Goal: Task Accomplishment & Management: Manage account settings

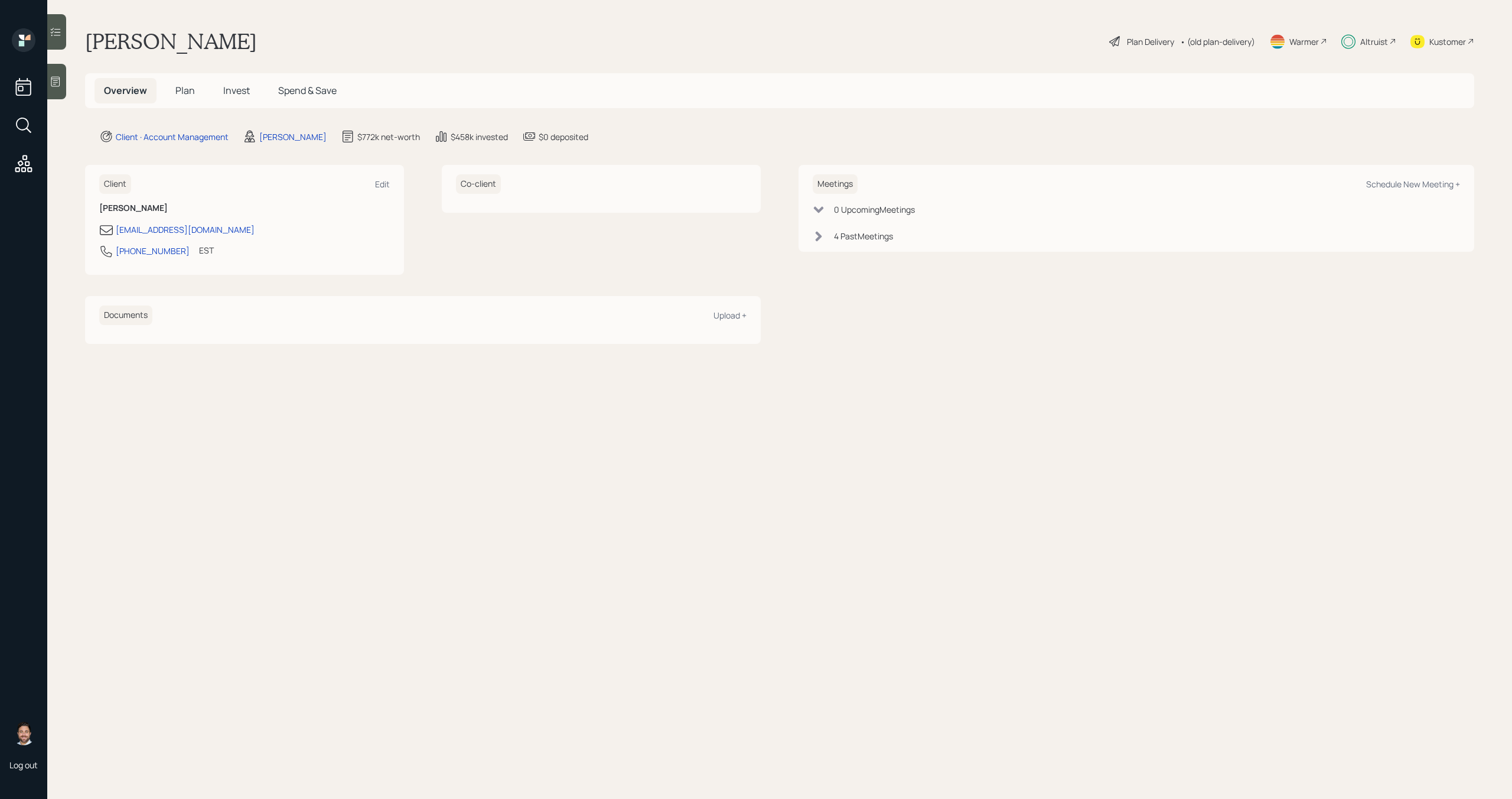
click at [240, 92] on span "Invest" at bounding box center [236, 90] width 27 height 13
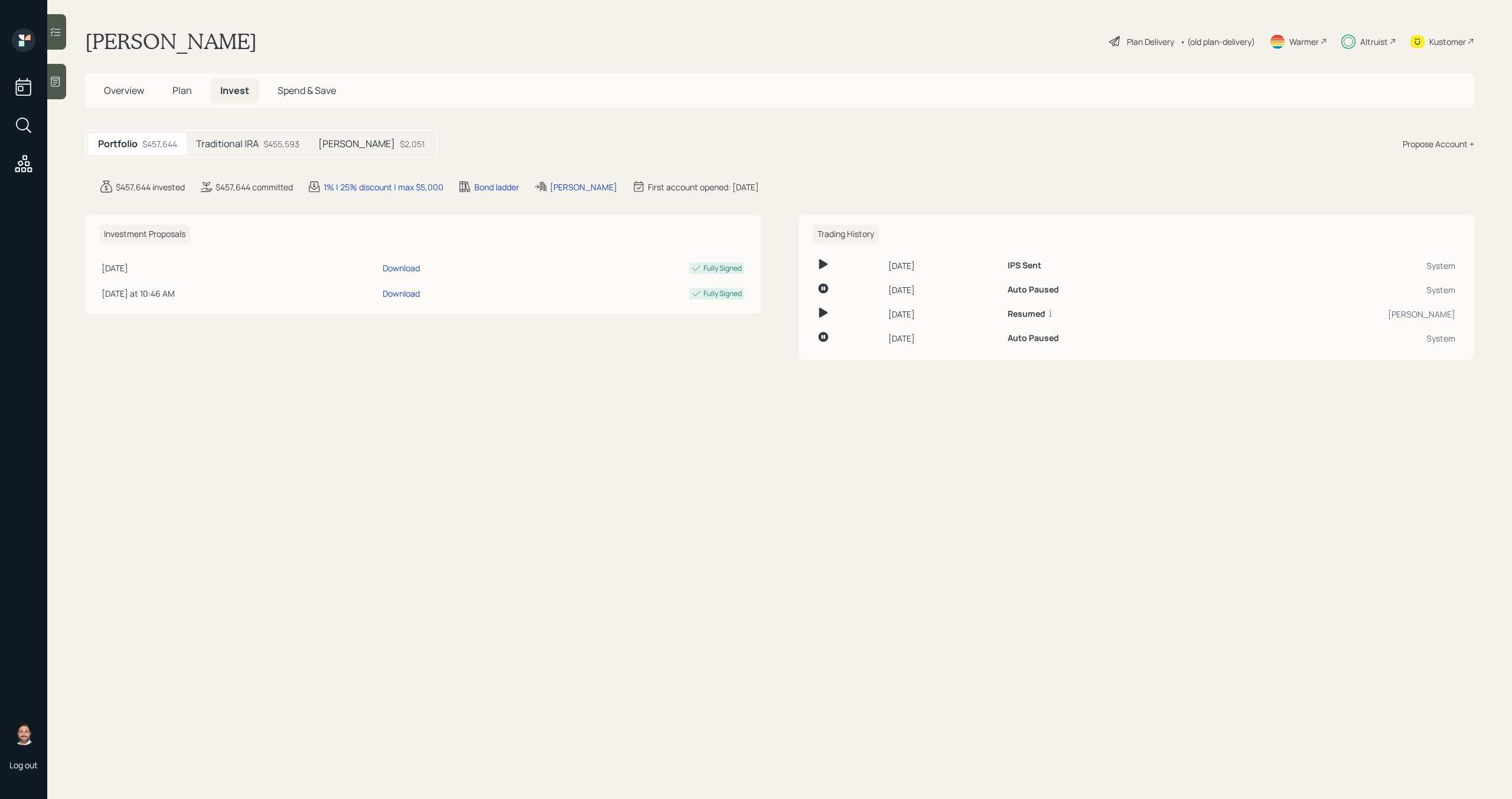
click at [327, 144] on h5 "[PERSON_NAME]" at bounding box center [356, 144] width 77 height 11
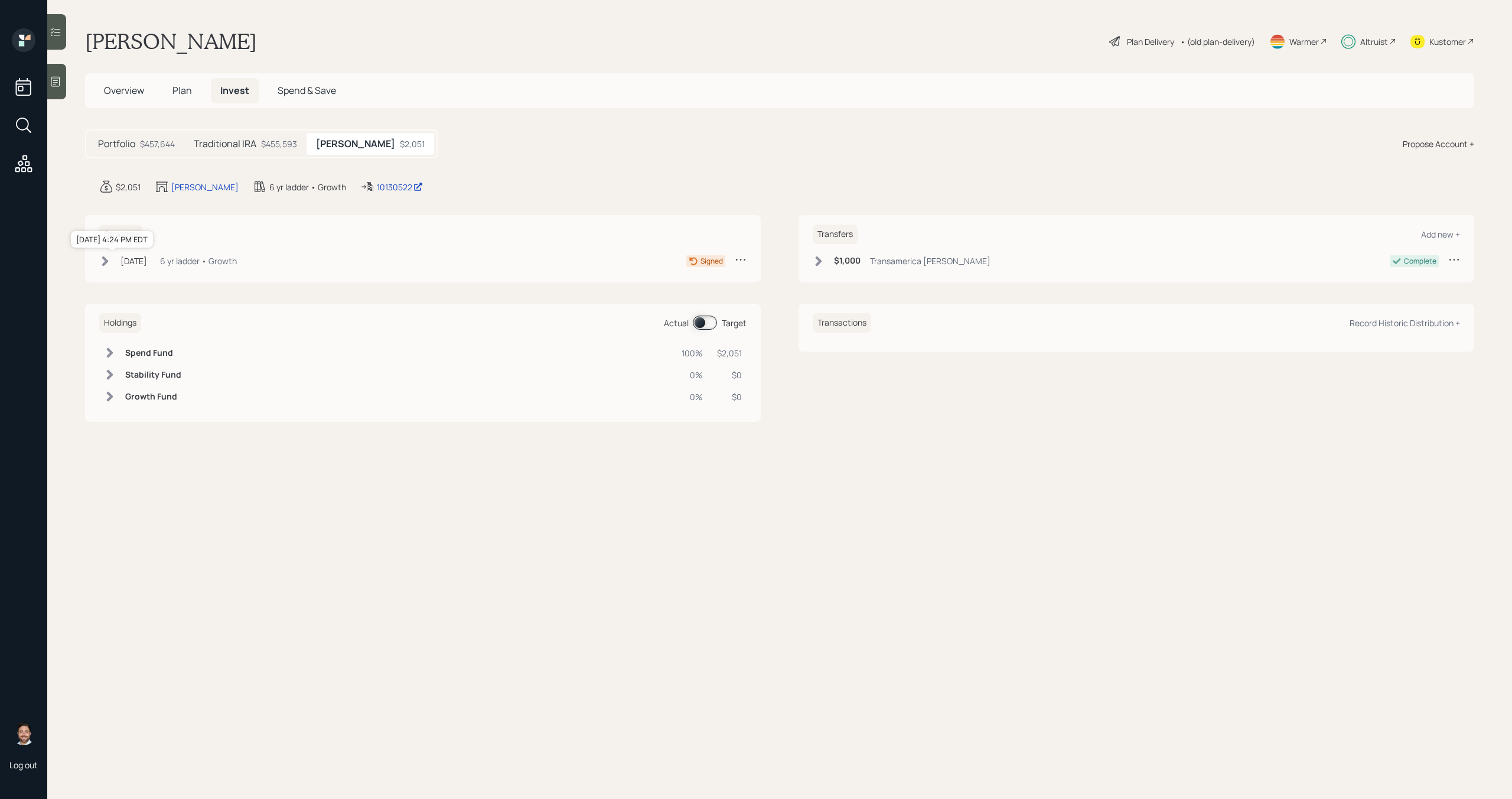
click at [144, 265] on div "[DATE]" at bounding box center [134, 261] width 27 height 13
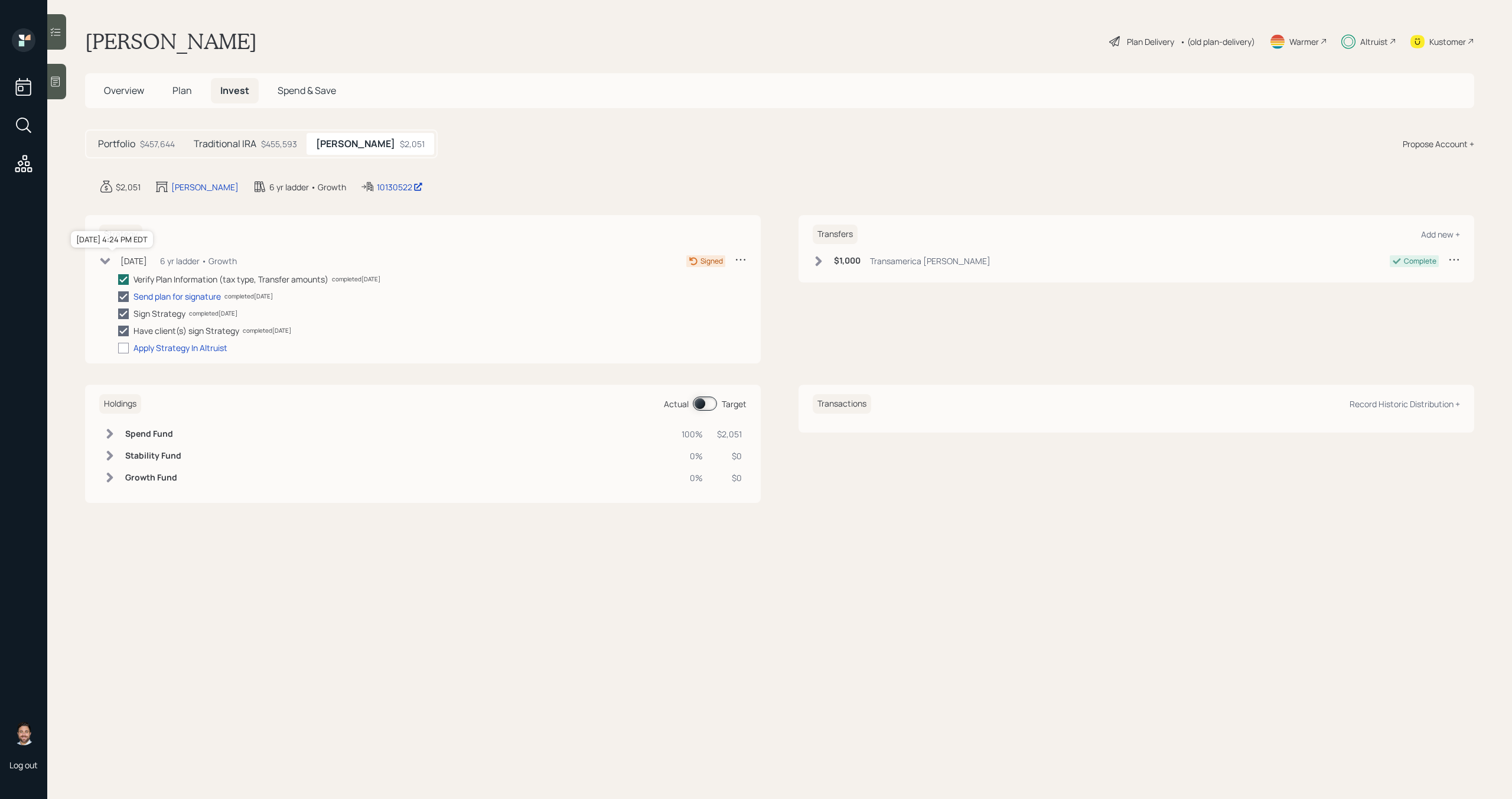
click at [144, 265] on div "[DATE]" at bounding box center [134, 261] width 27 height 13
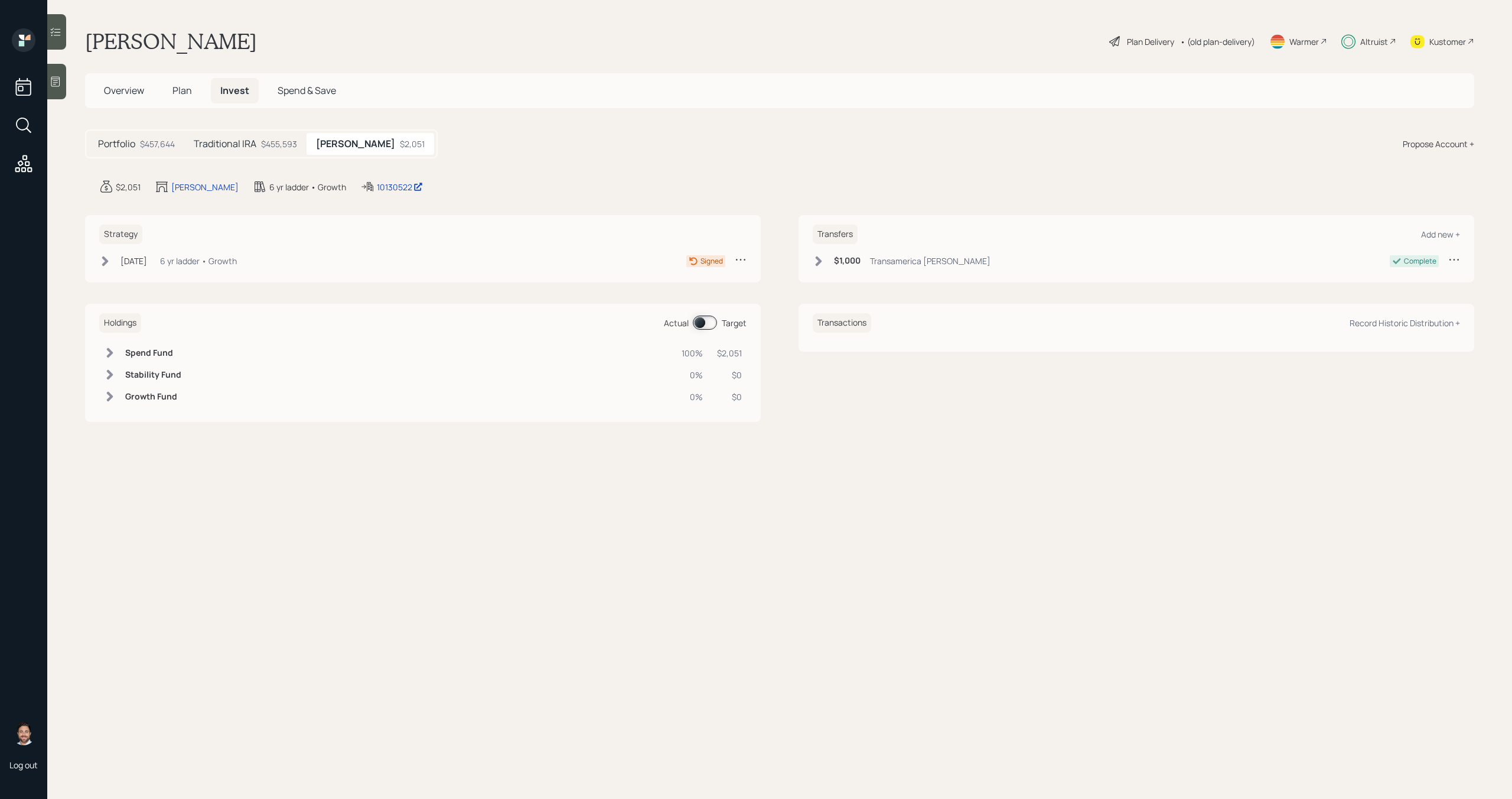
click at [63, 24] on div at bounding box center [57, 32] width 19 height 36
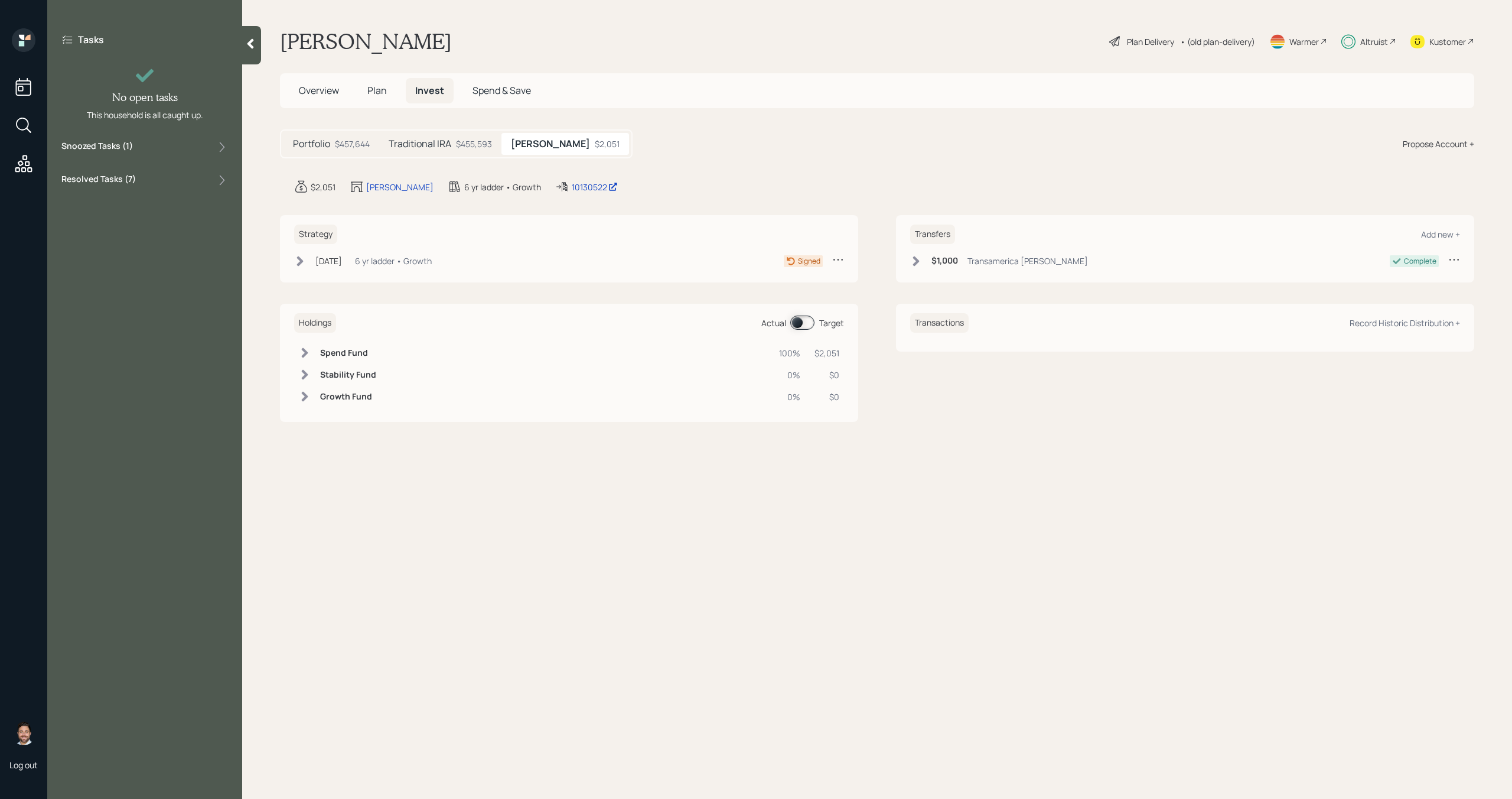
click at [147, 149] on div "Snoozed Tasks ( 1 )" at bounding box center [144, 147] width 166 height 14
click at [143, 175] on div "Implement strategy for funded account" at bounding box center [149, 174] width 127 height 11
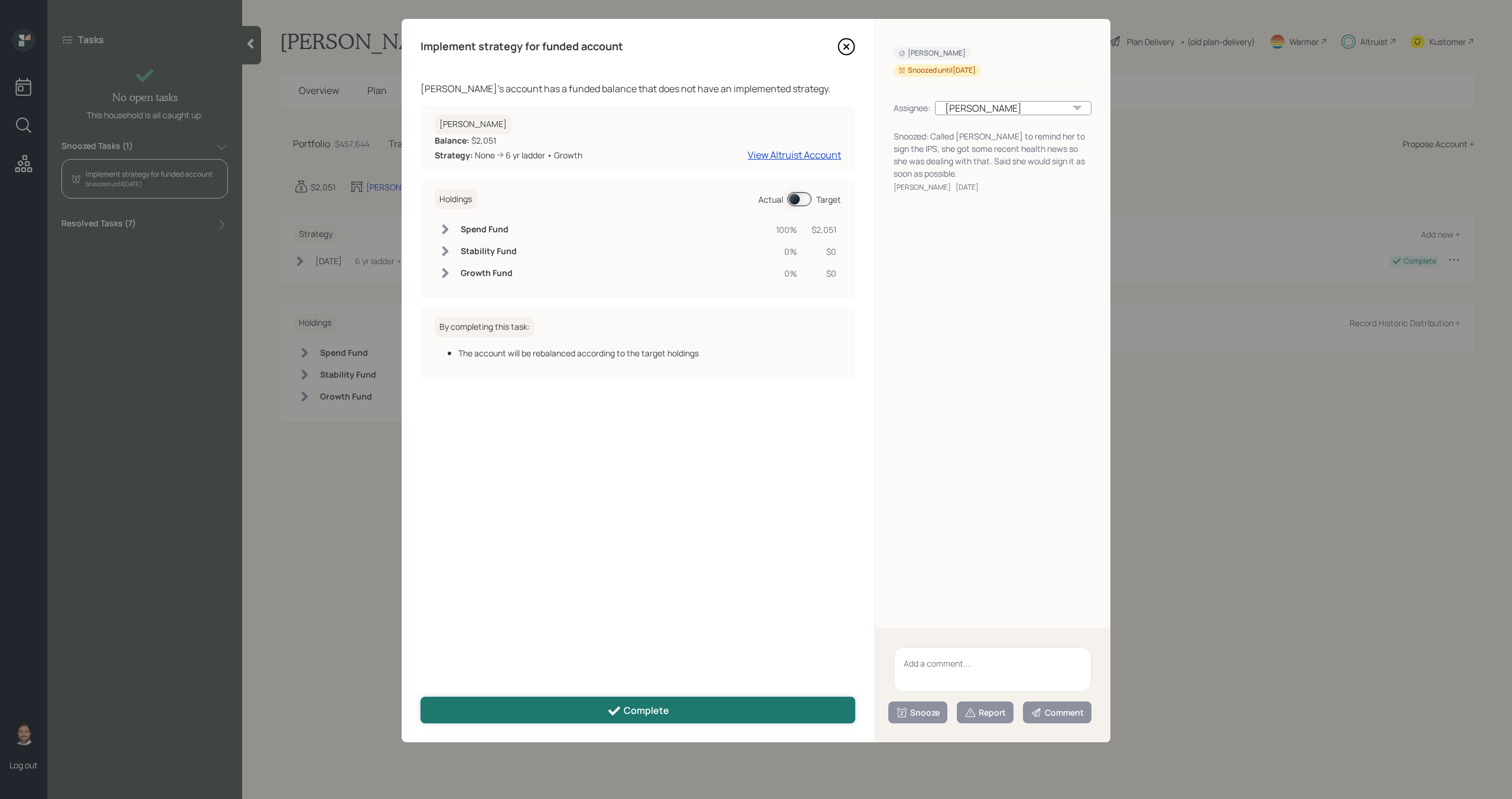
click at [671, 703] on button "Complete" at bounding box center [638, 710] width 435 height 27
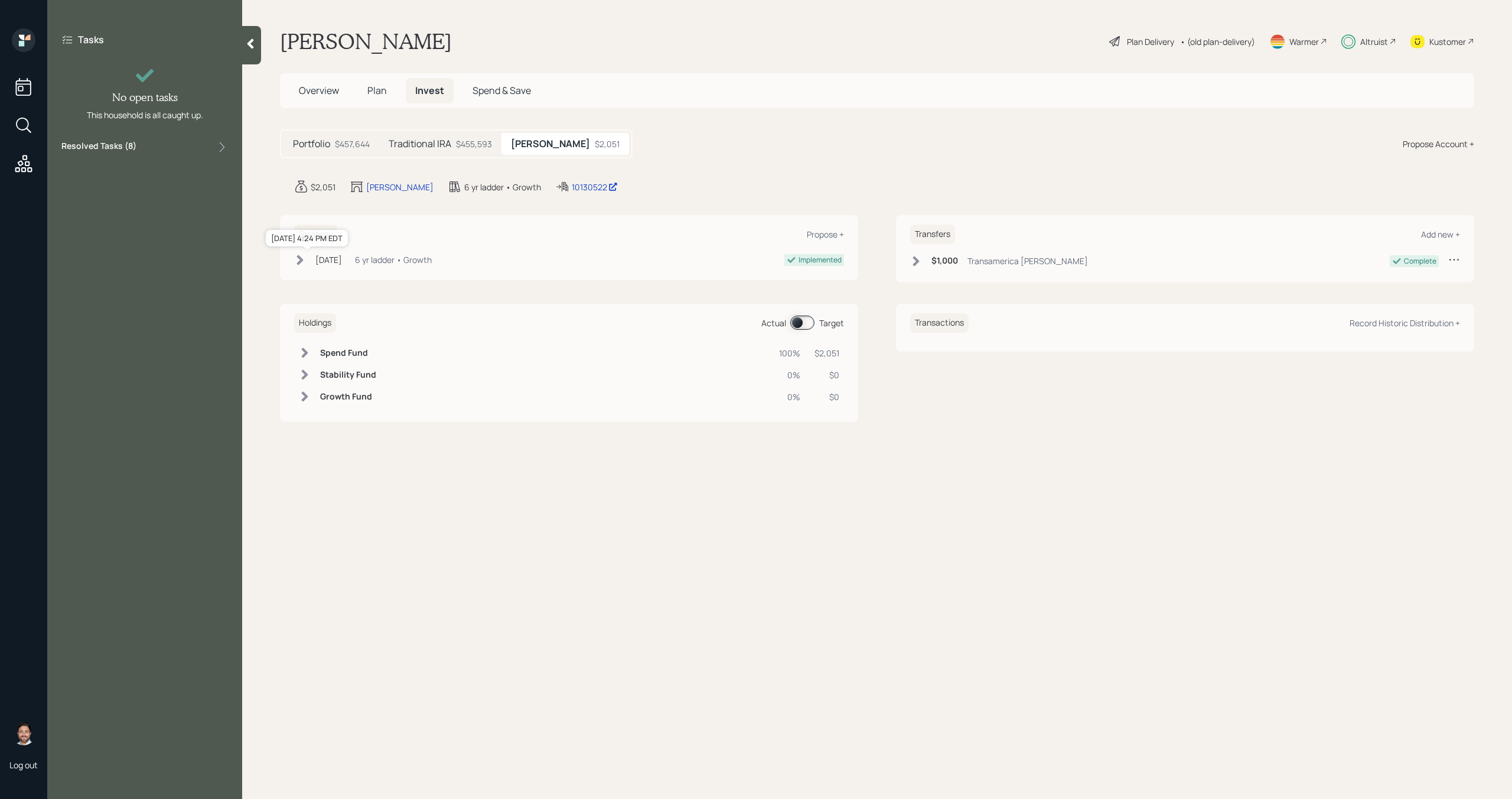
click at [342, 264] on div "[DATE]" at bounding box center [329, 259] width 27 height 13
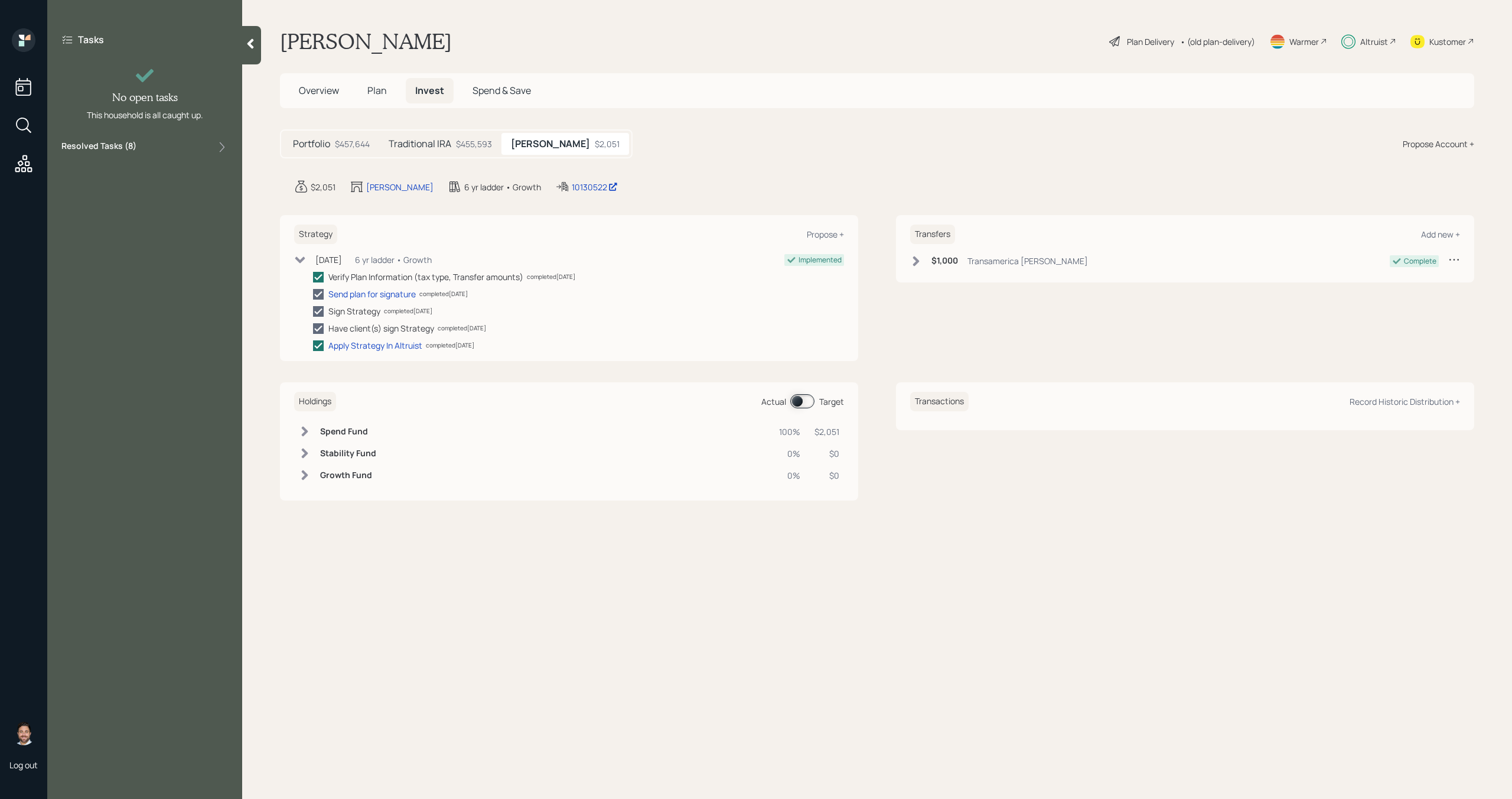
click at [241, 46] on div "Tasks No open tasks This household is all caught up. Resolved Tasks ( 8 )" at bounding box center [145, 93] width 195 height 131
